Goal: Information Seeking & Learning: Learn about a topic

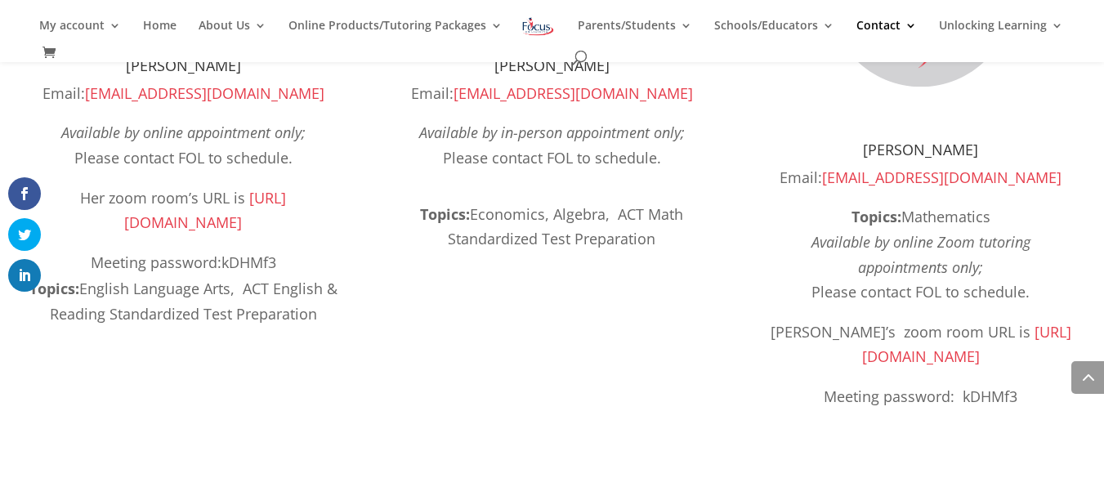
scroll to position [1803, 0]
click at [1090, 377] on span at bounding box center [1087, 377] width 33 height 33
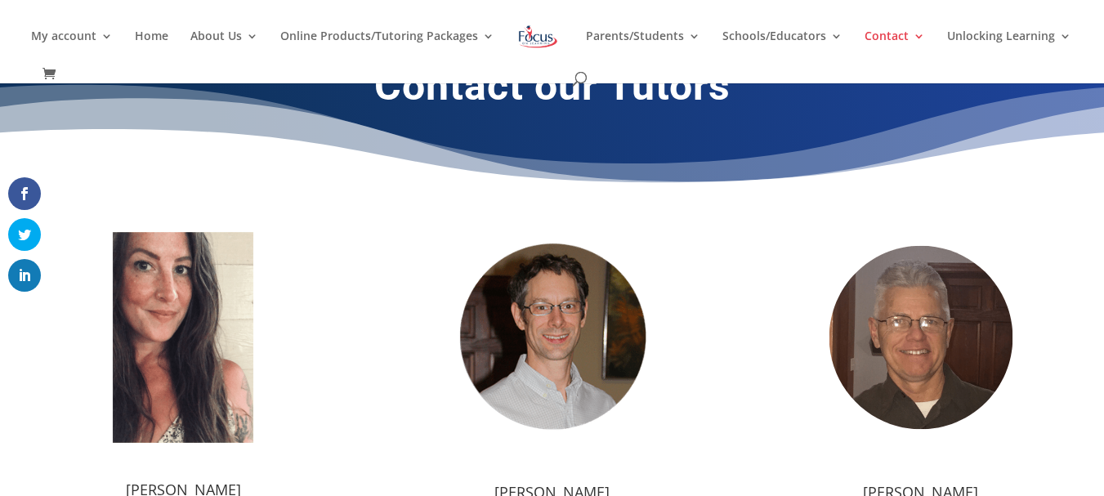
scroll to position [0, 0]
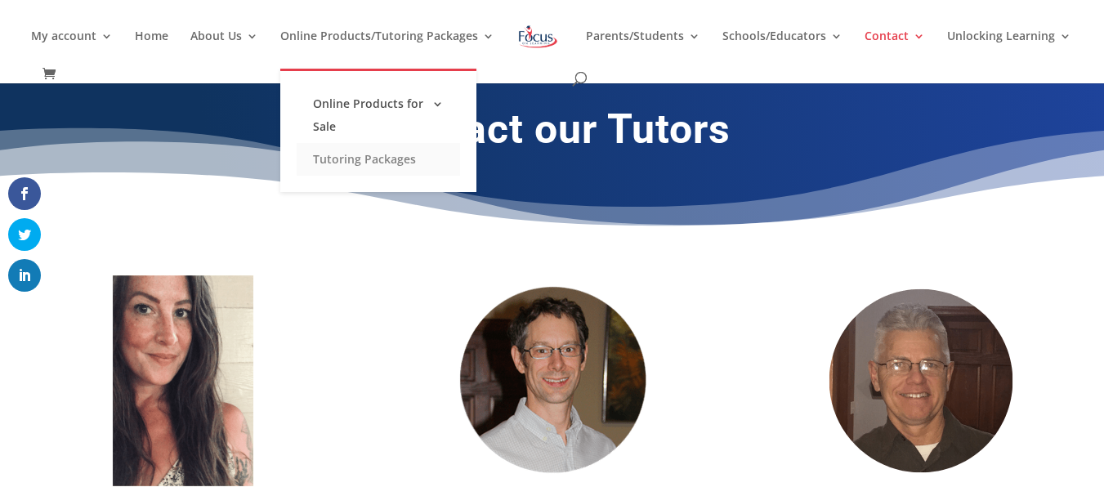
click at [333, 160] on link "Tutoring Packages" at bounding box center [378, 159] width 163 height 33
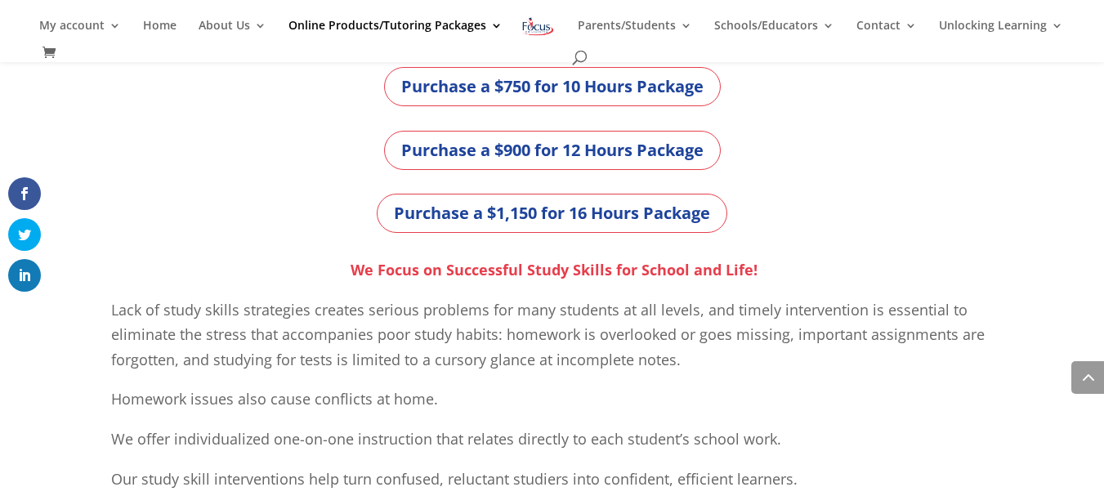
scroll to position [719, 0]
